Goal: Task Accomplishment & Management: Manage account settings

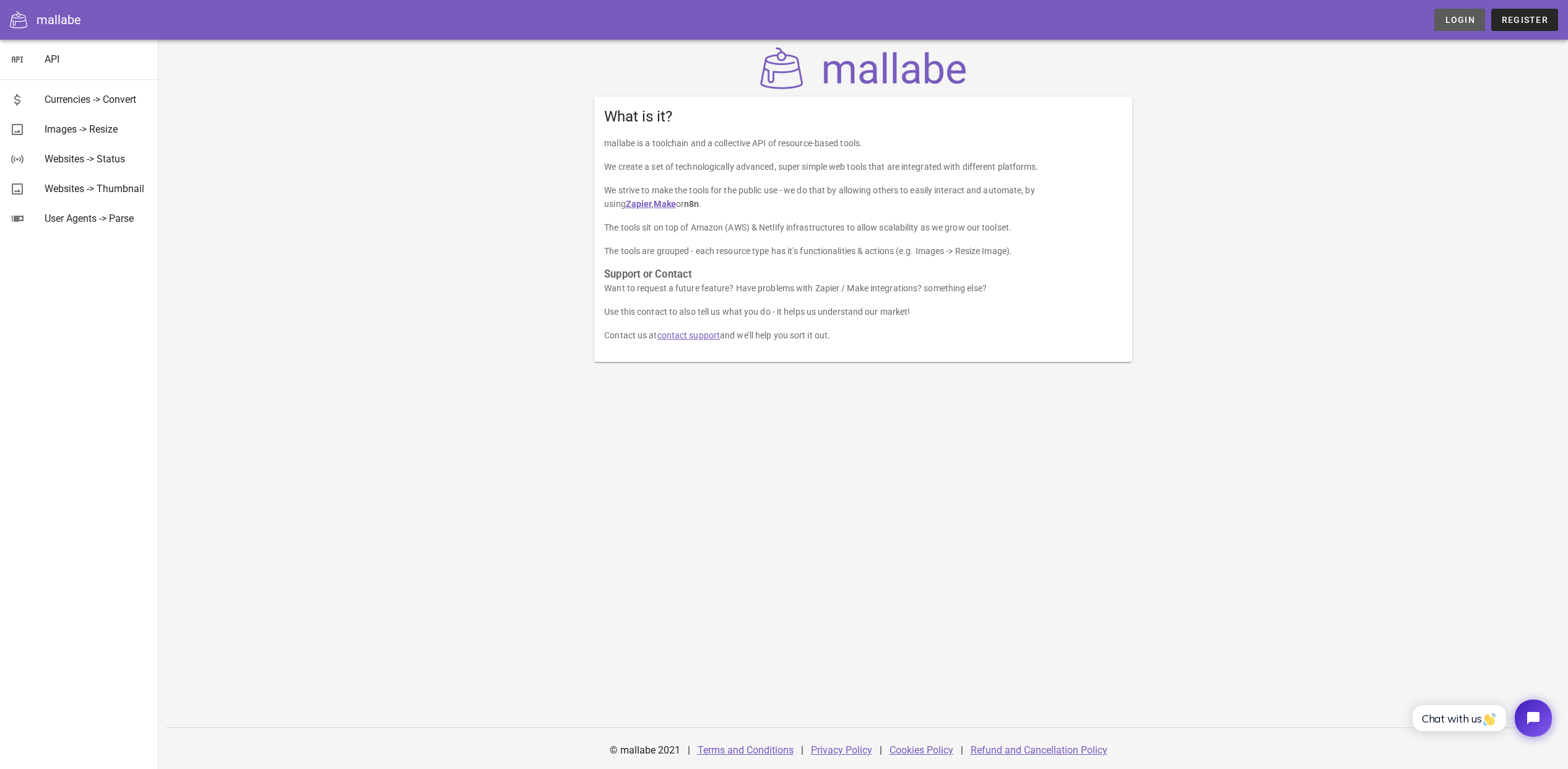
click at [1455, 25] on link "Login" at bounding box center [1459, 20] width 50 height 23
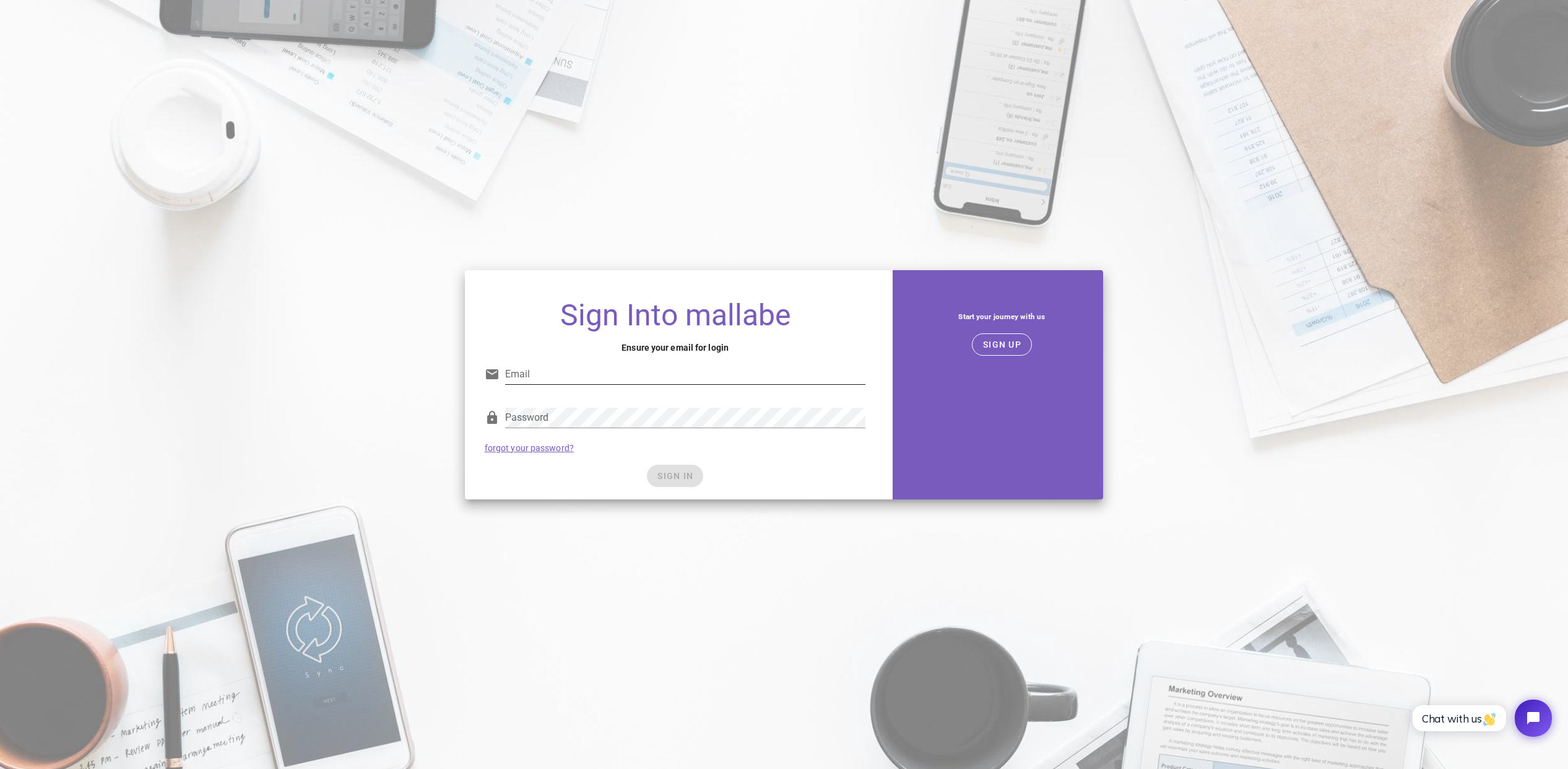
click at [532, 379] on input "Email" at bounding box center [685, 374] width 361 height 20
type input "orlandoraulj@gmail.com"
click at [520, 414] on div "Password" at bounding box center [685, 417] width 361 height 20
click at [518, 450] on link "forgot your password?" at bounding box center [529, 447] width 89 height 10
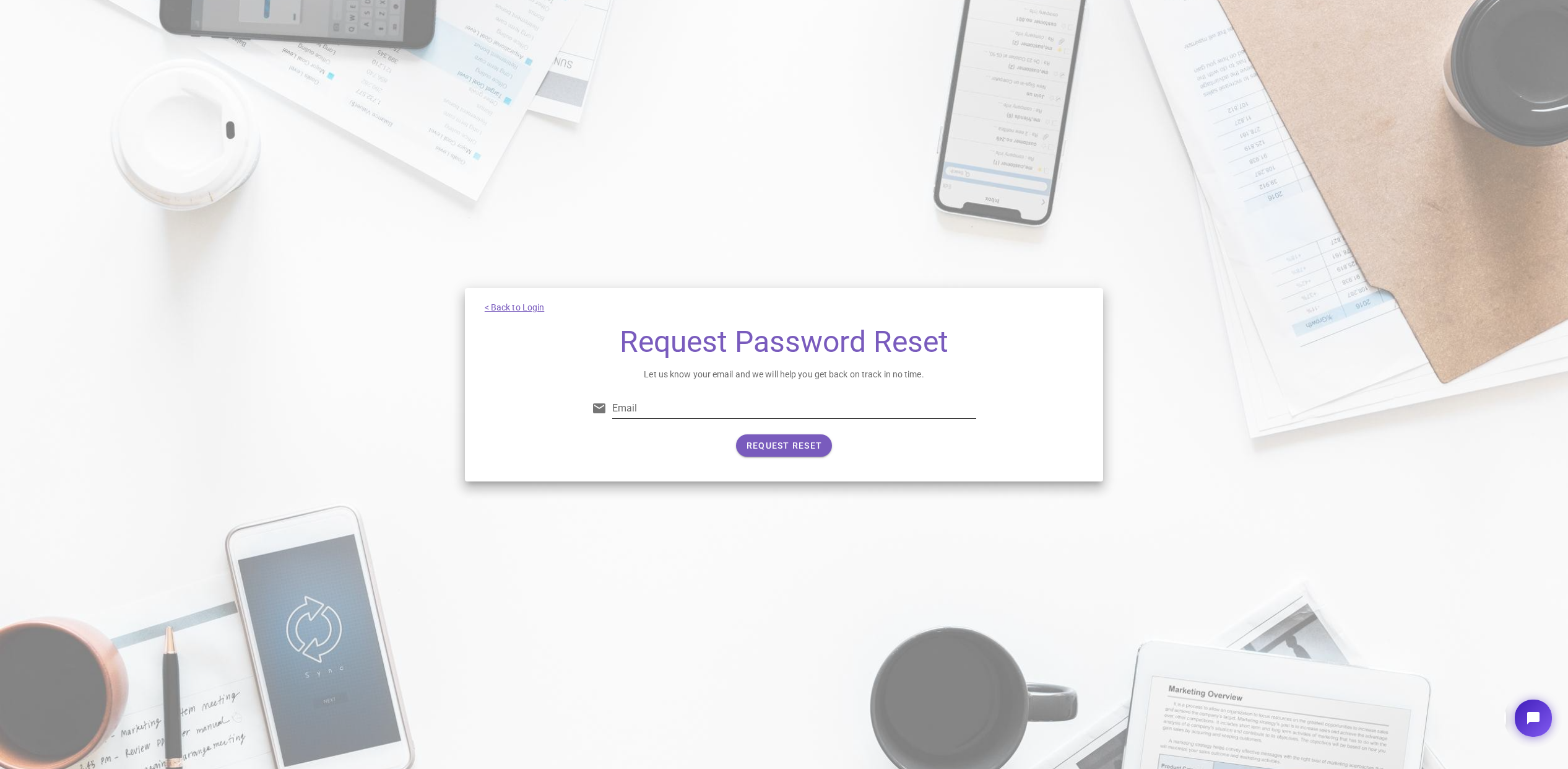
click at [634, 410] on div "Email" at bounding box center [795, 408] width 364 height 20
type input "[EMAIL_ADDRESS][DOMAIN_NAME]"
click at [778, 447] on span "REQUEST RESET" at bounding box center [784, 445] width 76 height 10
click at [618, 461] on div "Password CHANGE PASSWORD" at bounding box center [784, 423] width 399 height 85
click at [771, 441] on span "CHANGE PASSWORD" at bounding box center [784, 445] width 94 height 10
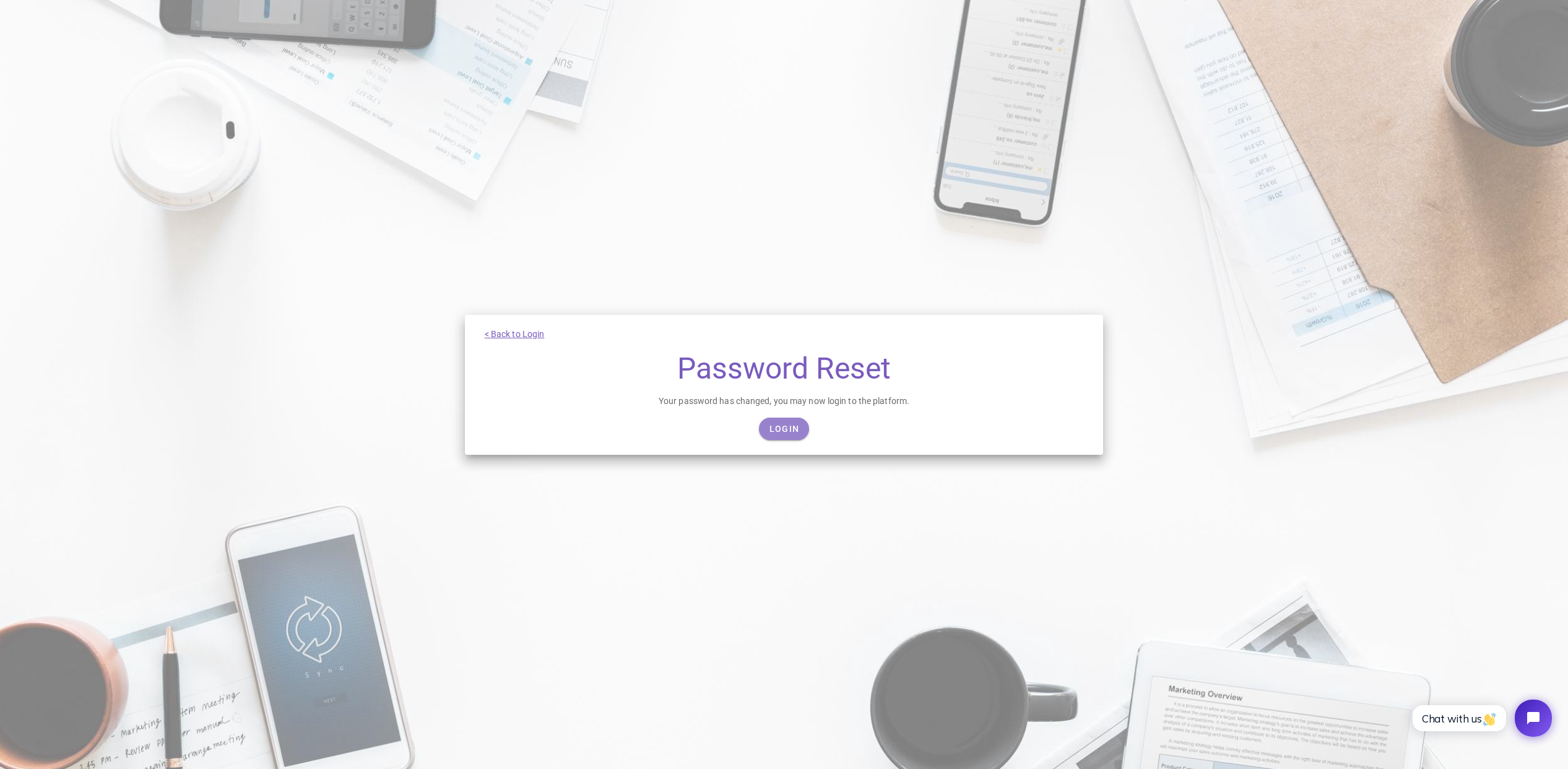
click at [772, 431] on span "Login" at bounding box center [783, 428] width 30 height 10
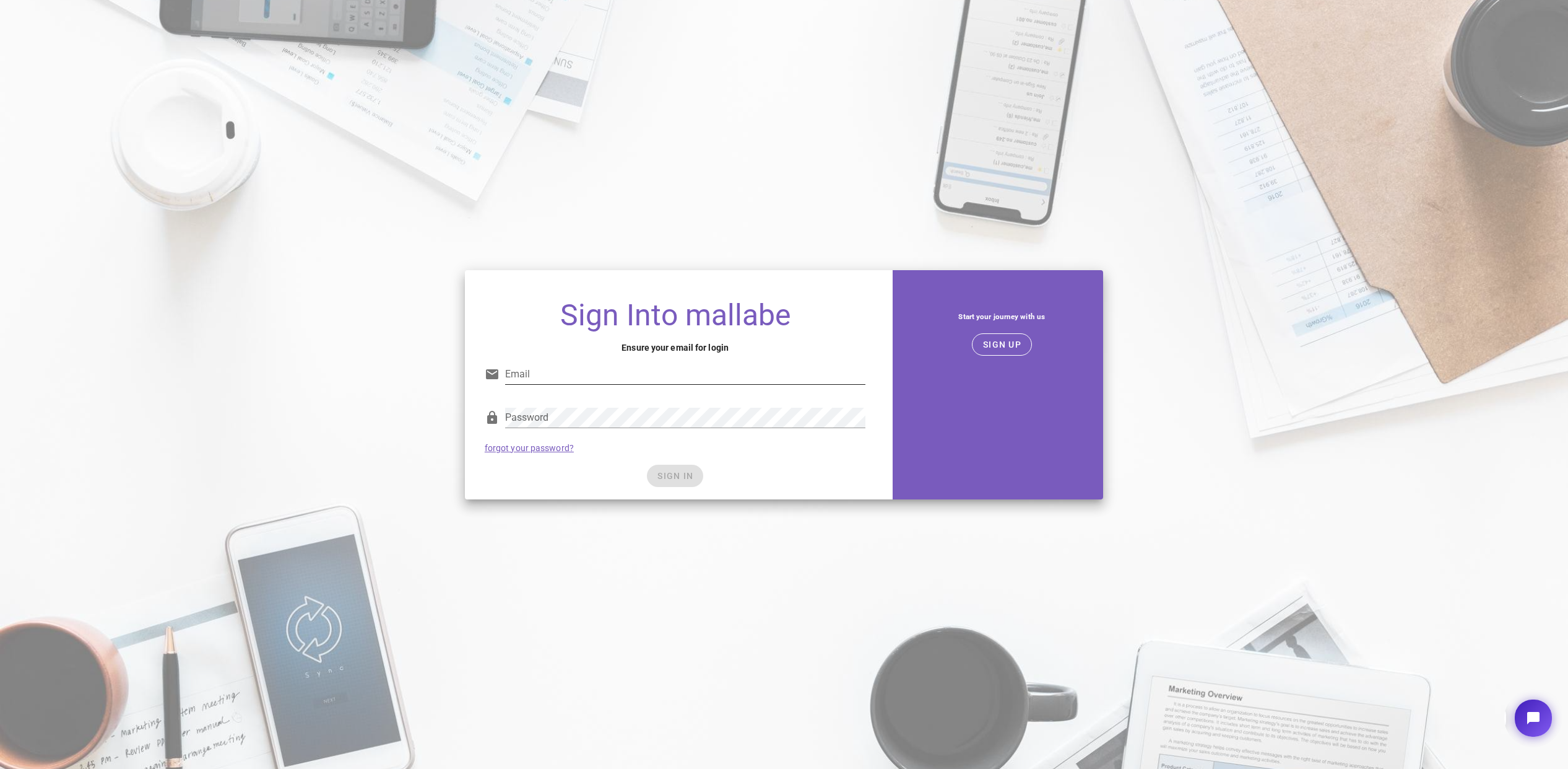
click at [507, 381] on input "Email" at bounding box center [685, 374] width 361 height 20
type input "[EMAIL_ADDRESS][DOMAIN_NAME]"
click at [600, 477] on div "SIGN IN" at bounding box center [675, 476] width 381 height 23
click at [680, 479] on span "SIGN IN" at bounding box center [675, 476] width 37 height 10
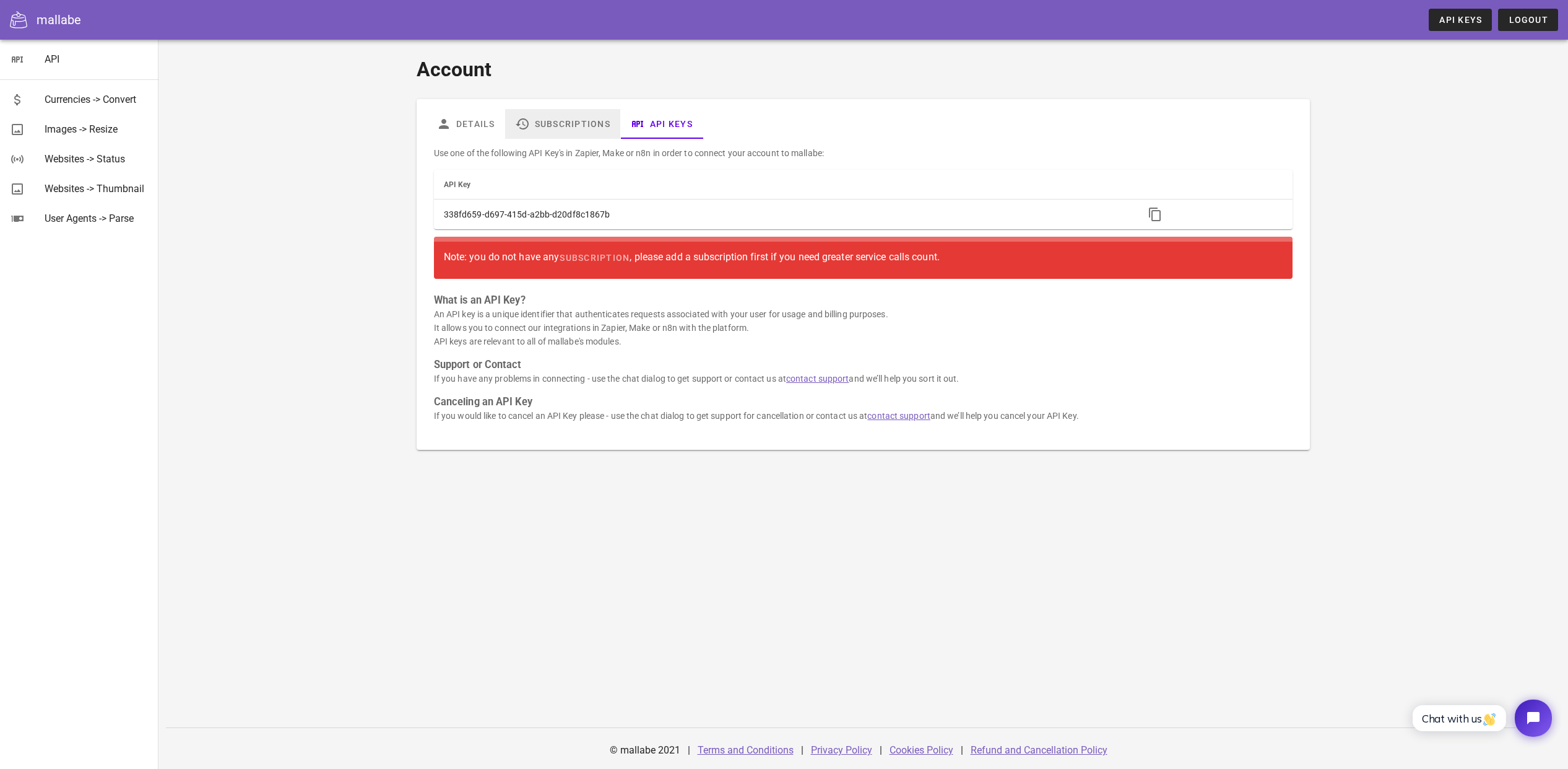
click at [569, 124] on link "Subscriptions" at bounding box center [563, 124] width 115 height 30
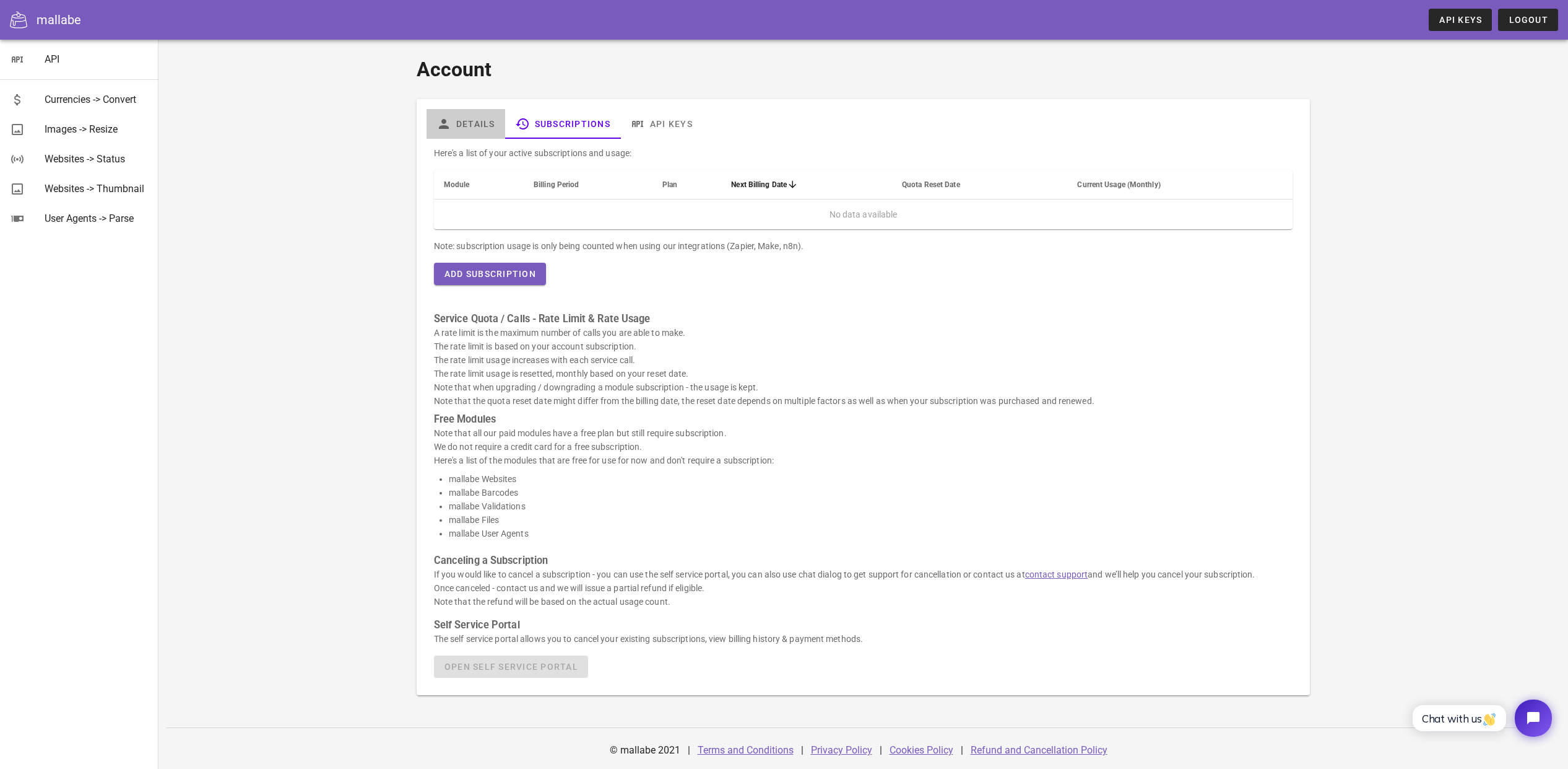
click at [454, 122] on link "Details" at bounding box center [466, 124] width 79 height 30
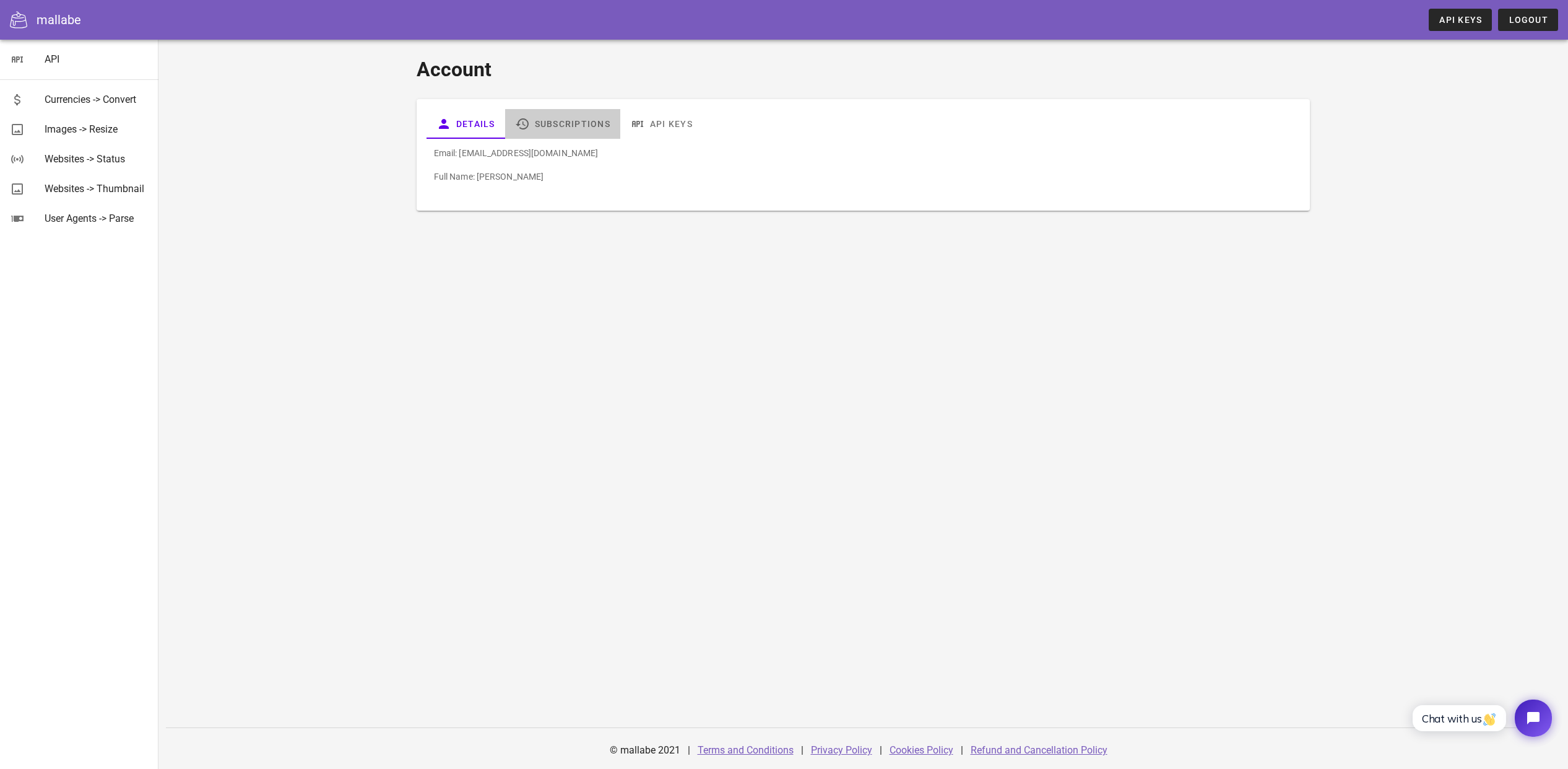
click at [574, 122] on link "Subscriptions" at bounding box center [563, 124] width 115 height 30
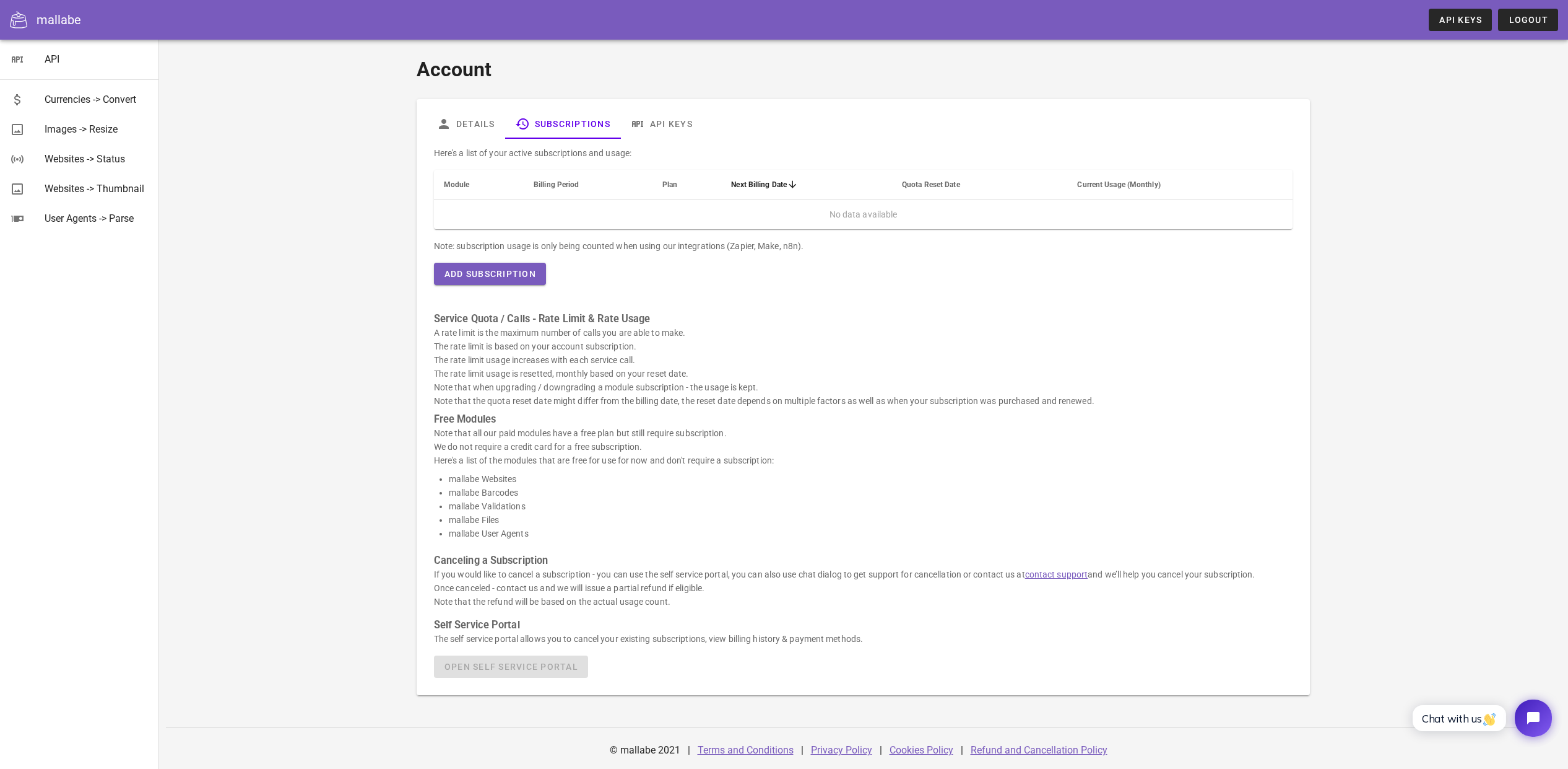
click at [790, 212] on td "No data available" at bounding box center [863, 214] width 859 height 30
click at [777, 179] on th "Next Billing Date" at bounding box center [807, 184] width 171 height 30
click at [494, 272] on span "Add Subscription" at bounding box center [489, 274] width 92 height 10
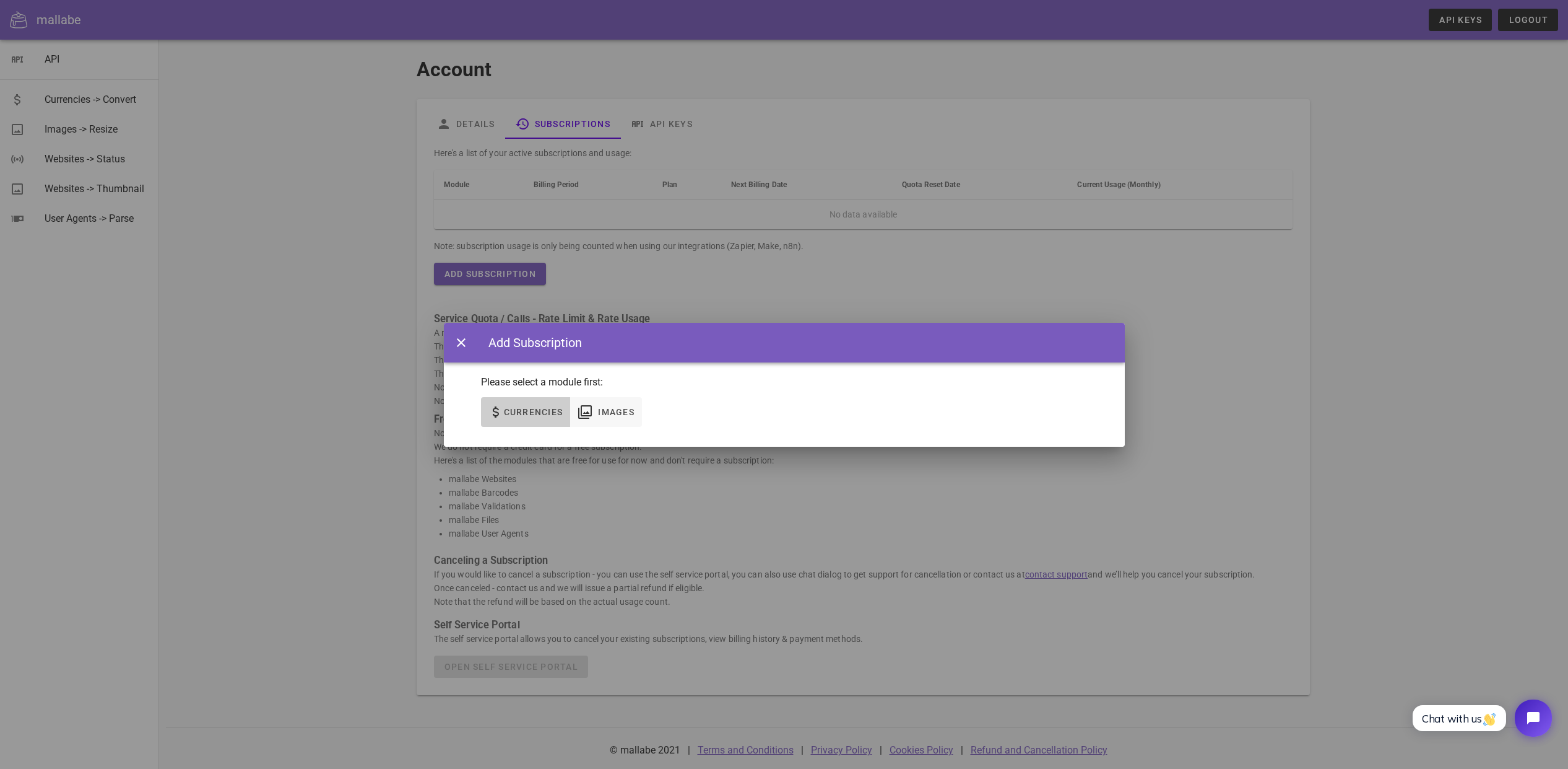
click at [521, 411] on span "Currencies" at bounding box center [533, 412] width 60 height 10
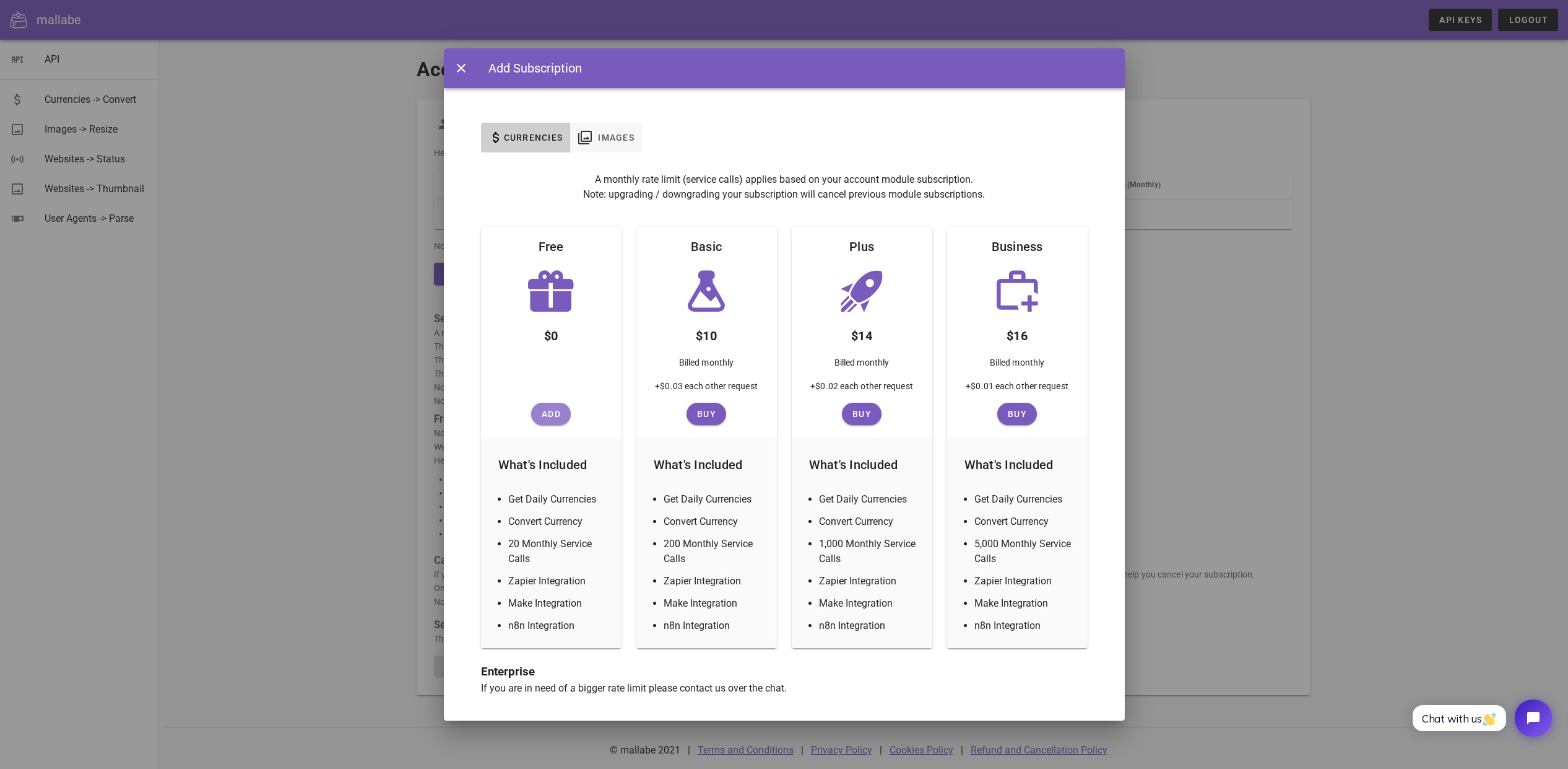
click at [546, 414] on span "Add" at bounding box center [551, 414] width 30 height 10
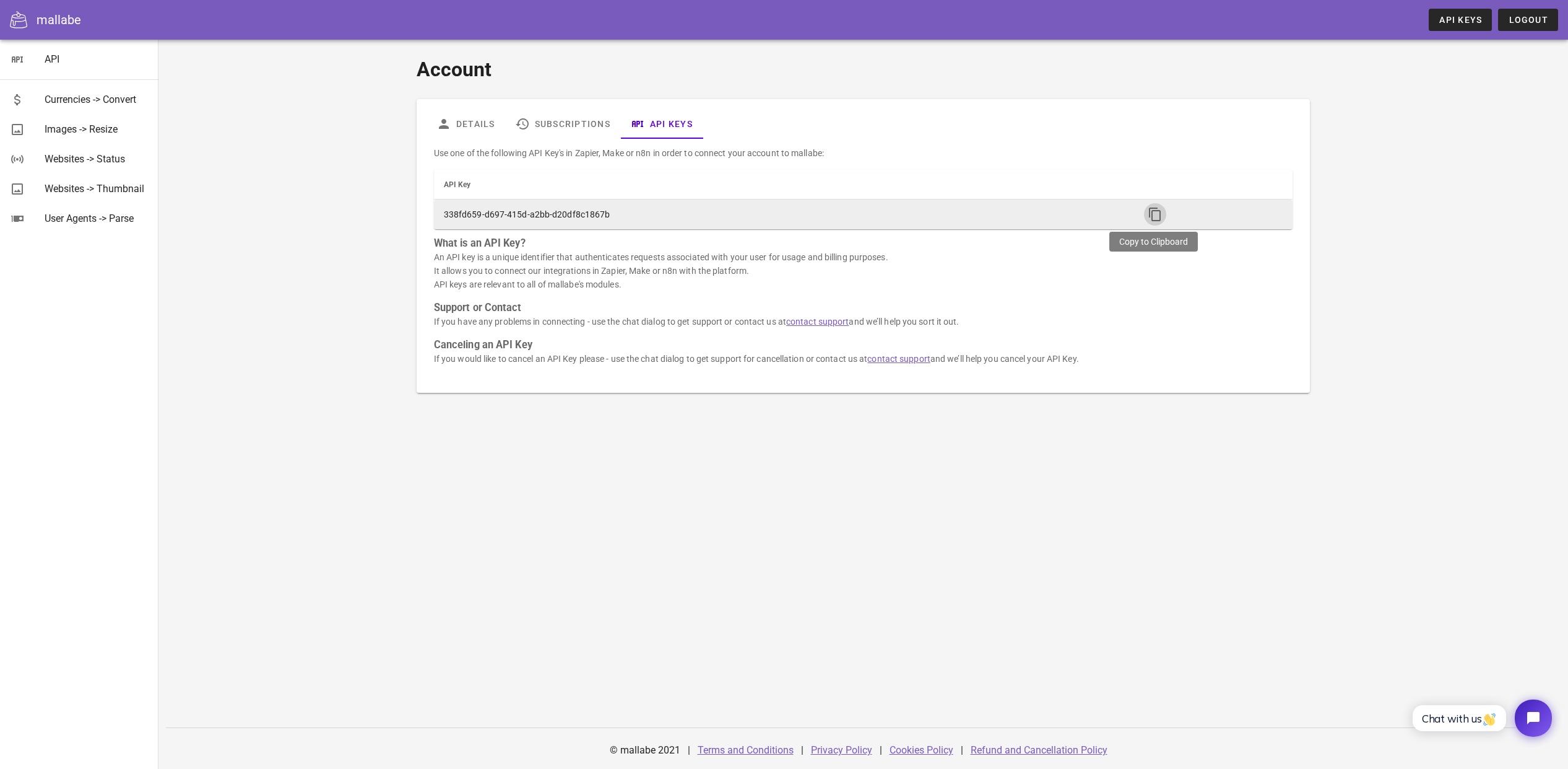
click at [1155, 217] on icon "button" at bounding box center [1155, 214] width 15 height 15
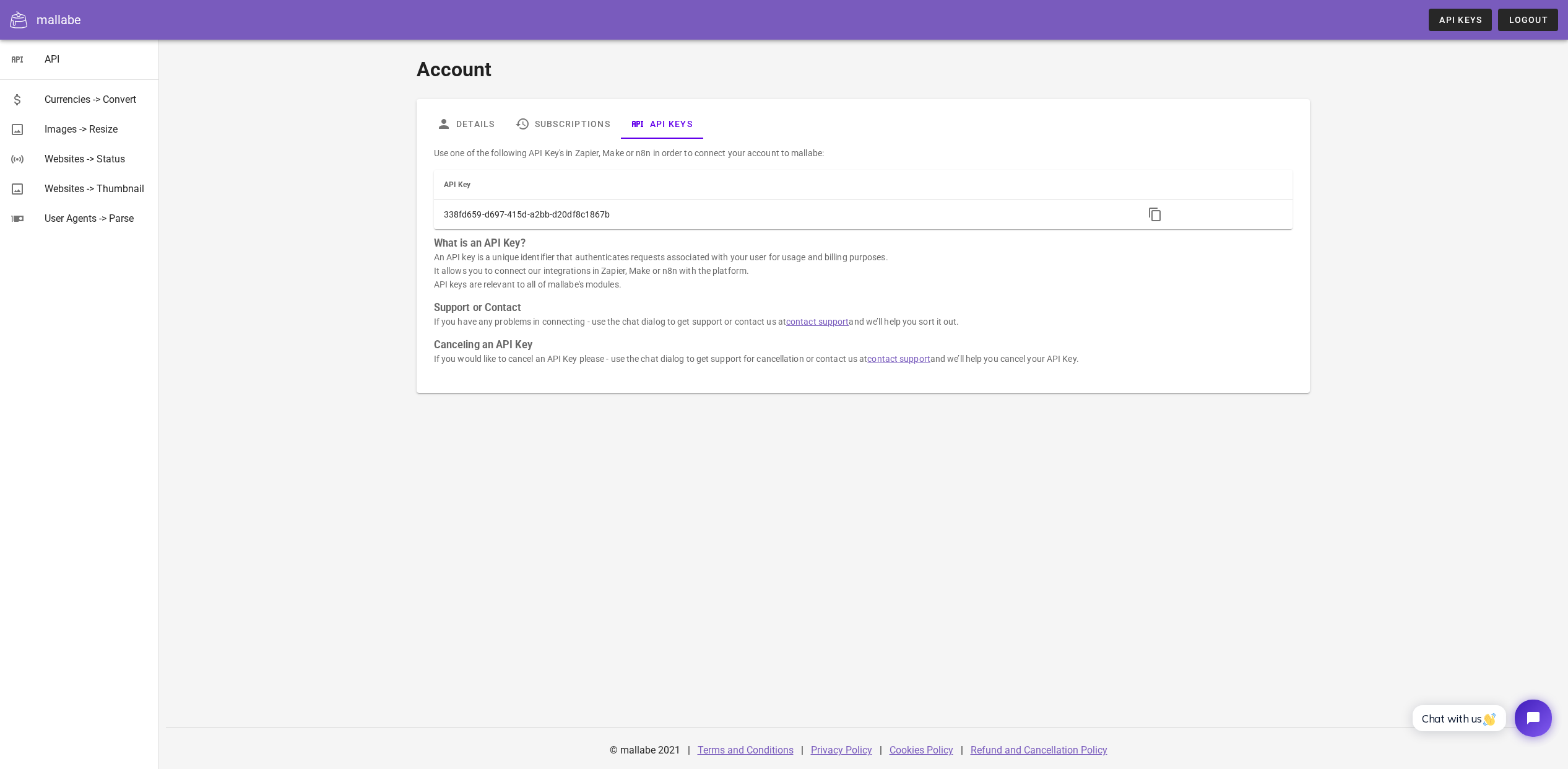
click at [368, 265] on div "Account Details Subscriptions API Keys Use one of the following API Key's in Za…" at bounding box center [863, 224] width 1090 height 353
